Goal: Task Accomplishment & Management: Manage account settings

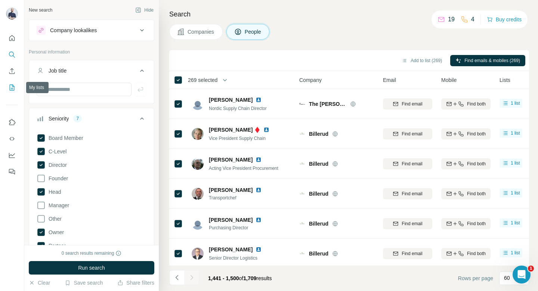
scroll to position [397, 0]
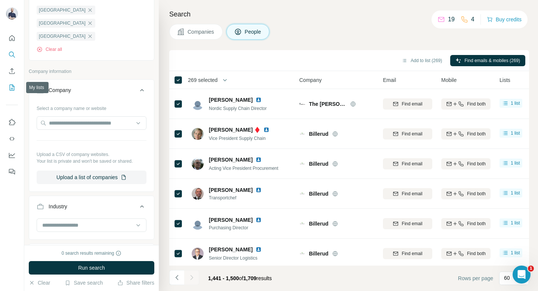
click at [7, 88] on button "My lists" at bounding box center [12, 87] width 12 height 13
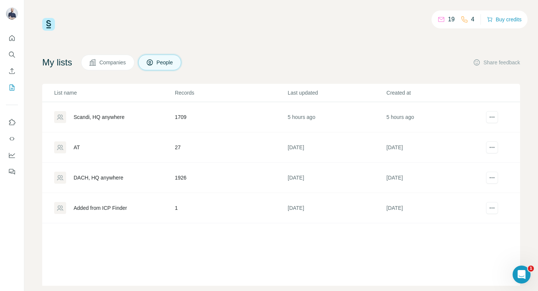
click at [101, 179] on div "DACH, HQ anywhere" at bounding box center [99, 177] width 50 height 7
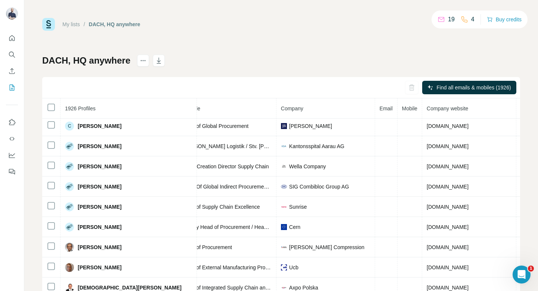
scroll to position [1297, 107]
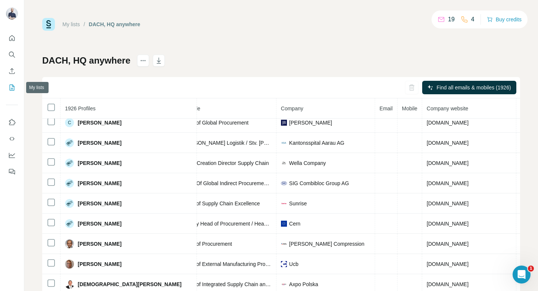
click at [11, 85] on icon "My lists" at bounding box center [11, 87] width 7 height 7
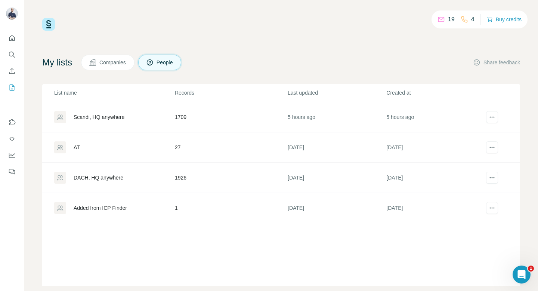
scroll to position [13, 0]
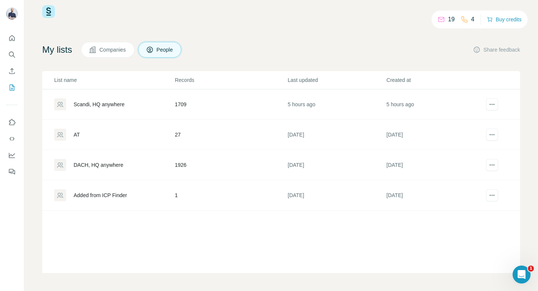
click at [117, 106] on div "Scandi, HQ anywhere" at bounding box center [99, 103] width 51 height 7
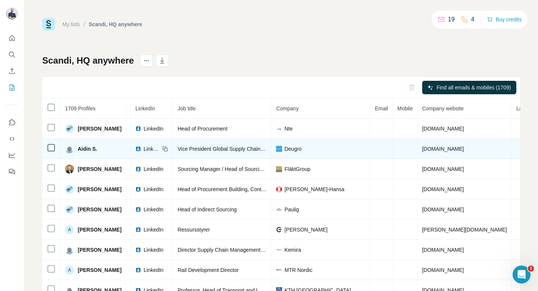
scroll to position [0, 52]
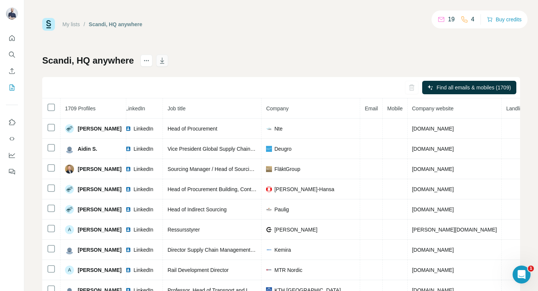
click at [161, 60] on icon "button" at bounding box center [161, 60] width 7 height 7
click at [11, 89] on icon "My lists" at bounding box center [13, 86] width 4 height 5
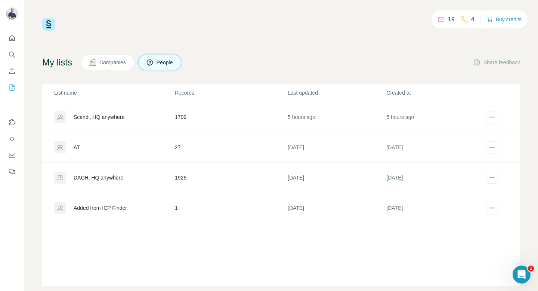
click at [75, 148] on div "AT" at bounding box center [77, 146] width 6 height 7
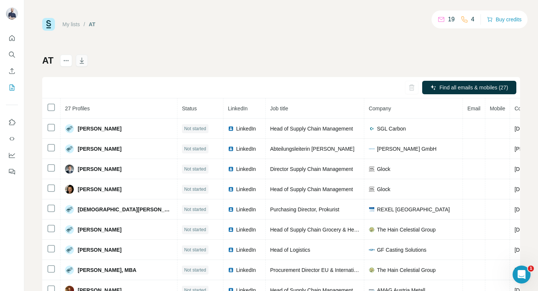
click at [84, 59] on icon "button" at bounding box center [81, 60] width 7 height 7
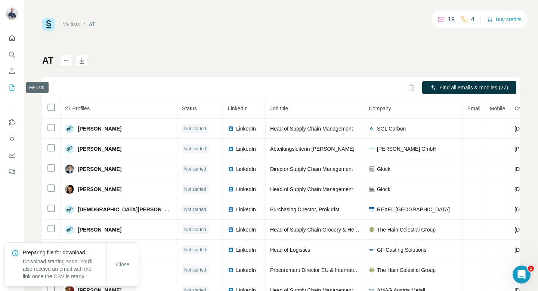
click at [6, 84] on button "My lists" at bounding box center [12, 87] width 12 height 13
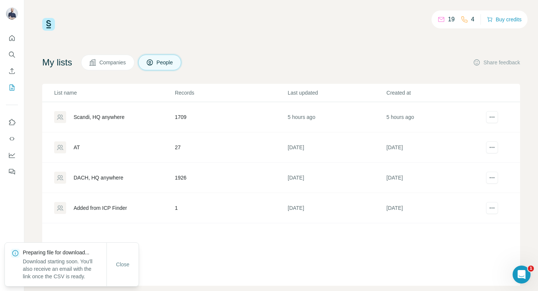
click at [90, 180] on div "DACH, HQ anywhere" at bounding box center [99, 177] width 50 height 7
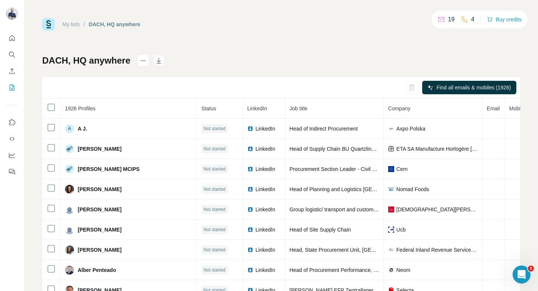
click at [160, 62] on icon "button" at bounding box center [158, 60] width 7 height 7
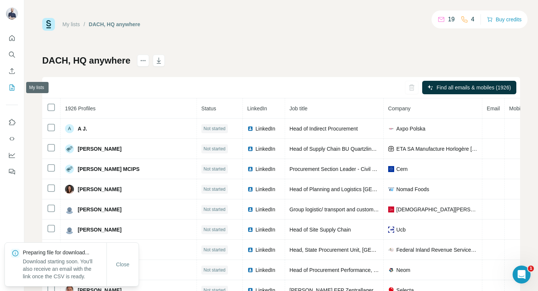
click at [14, 89] on icon "My lists" at bounding box center [12, 87] width 5 height 6
